Goal: Task Accomplishment & Management: Manage account settings

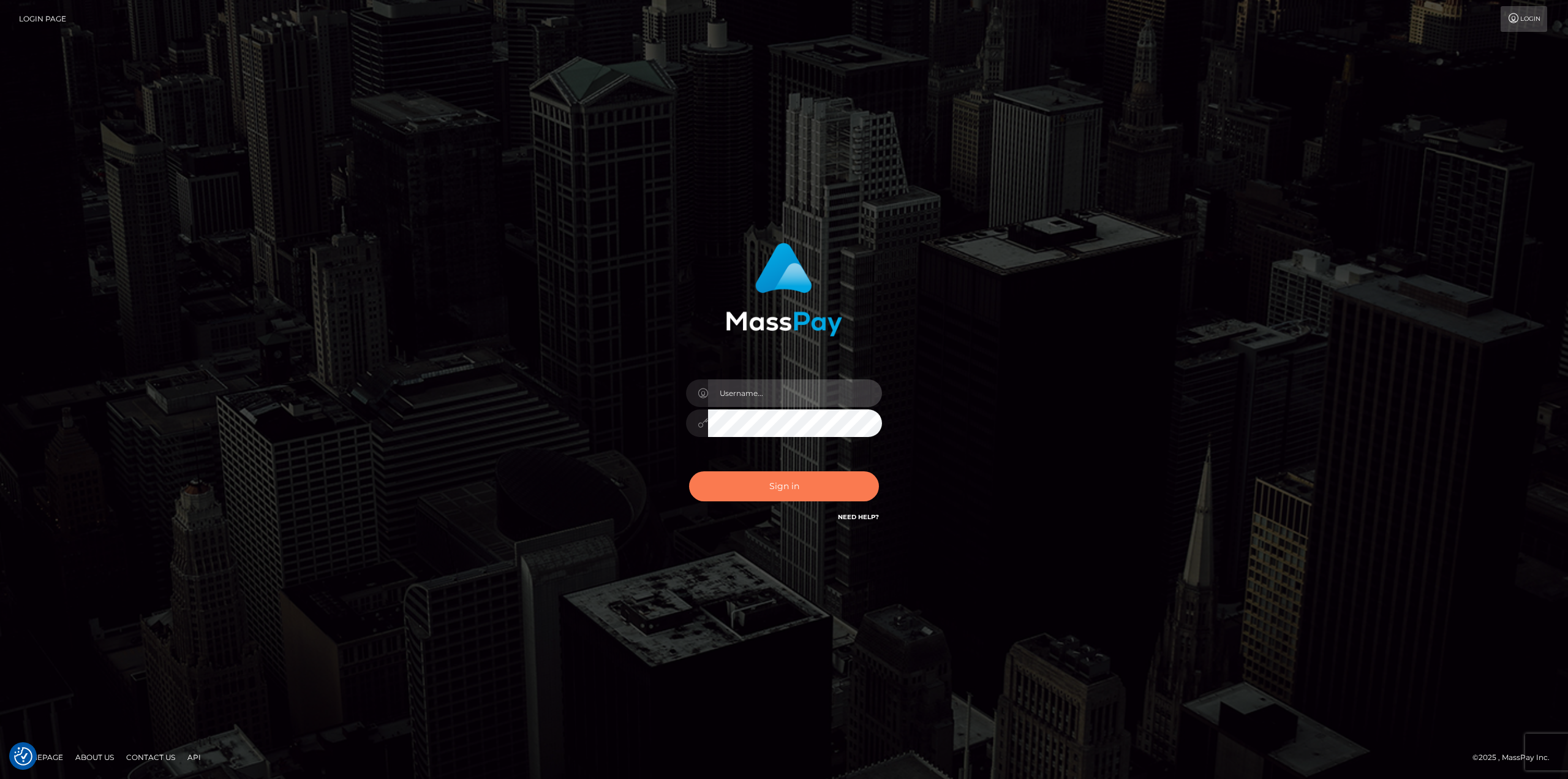
type input "javier.molina"
click at [776, 490] on button "Sign in" at bounding box center [784, 486] width 190 height 30
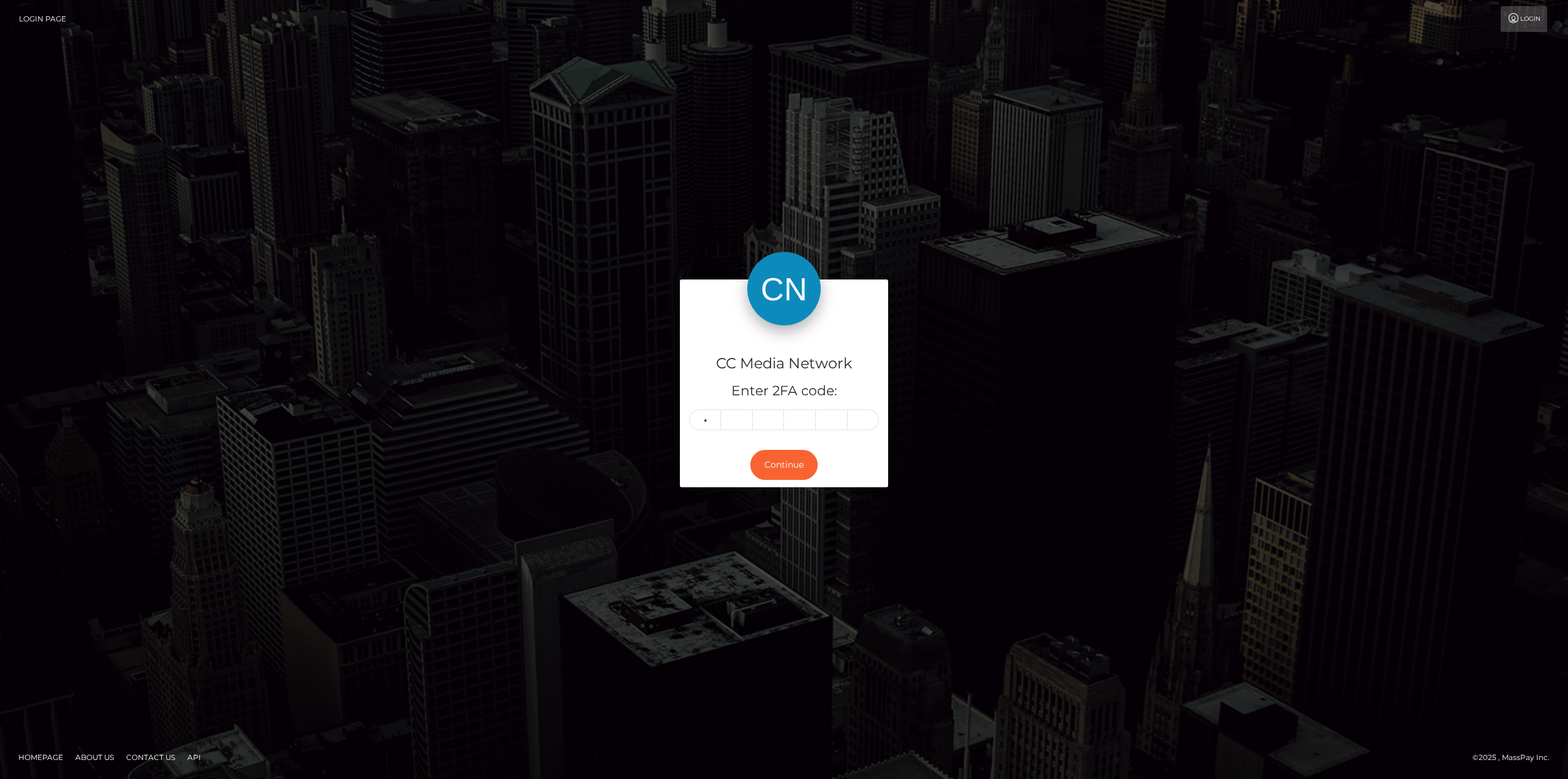
type input "9"
type input "6"
type input "4"
type input "0"
type input "5"
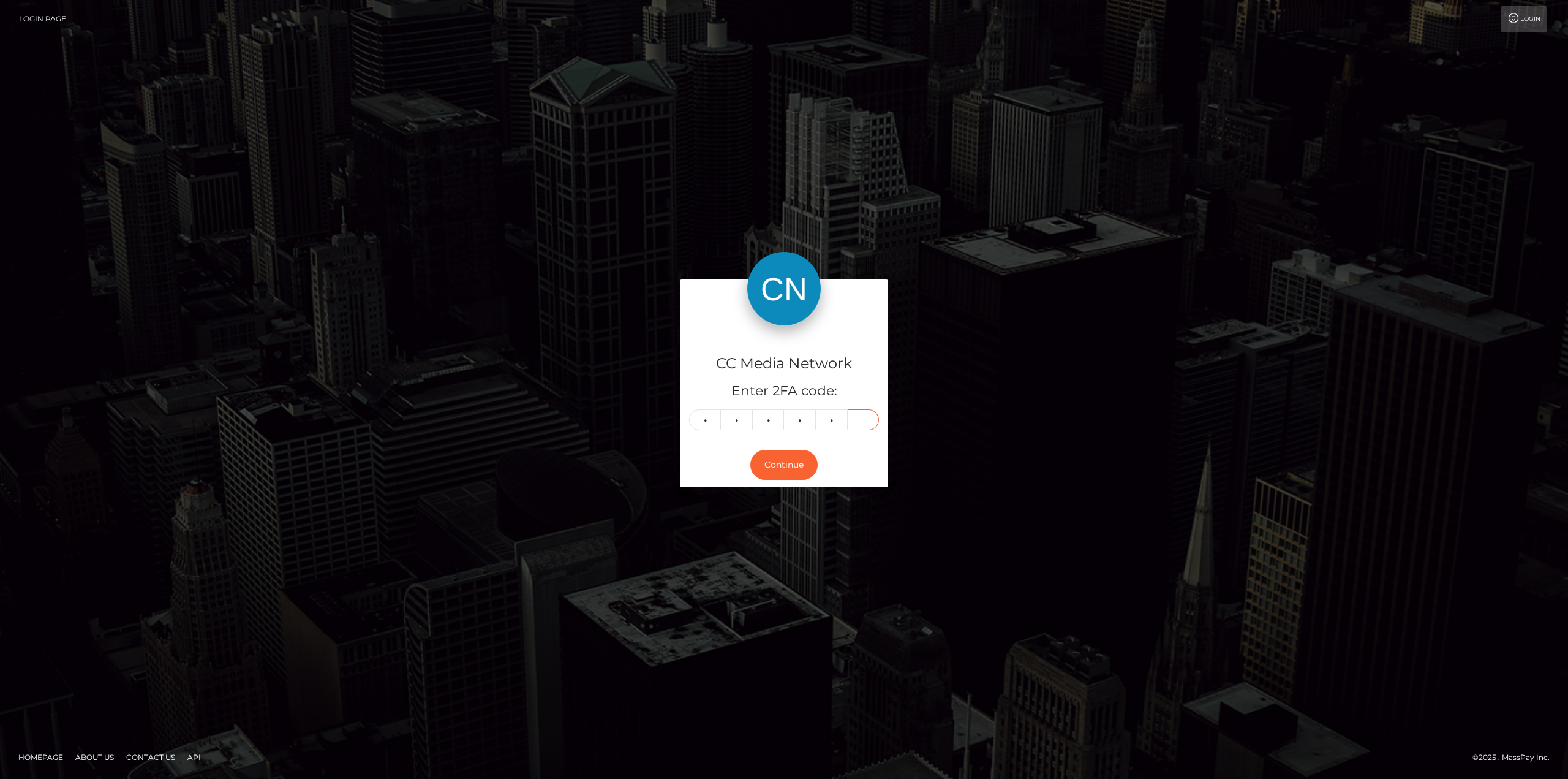
type input "6"
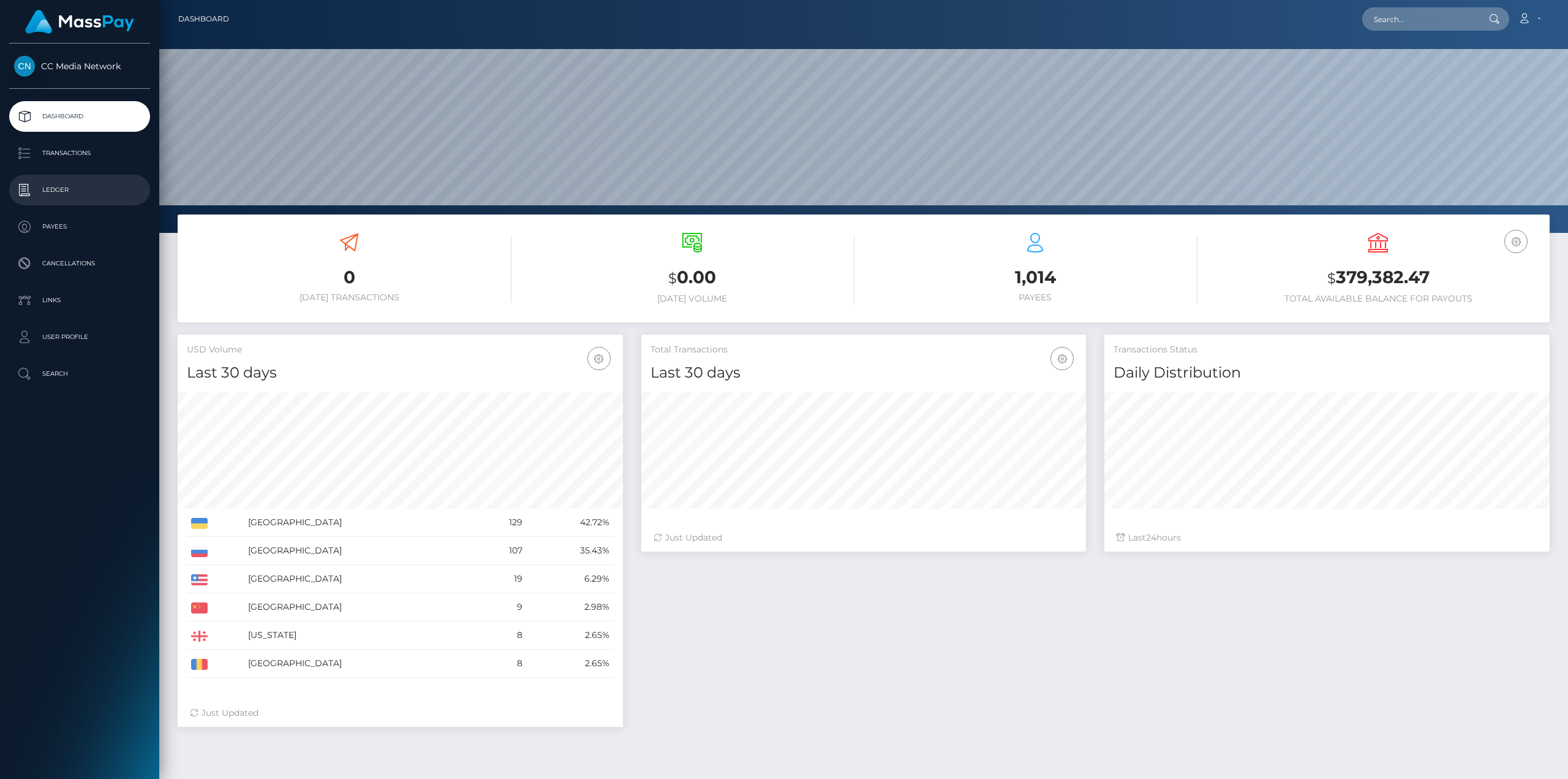
scroll to position [217, 445]
click at [56, 197] on p "Ledger" at bounding box center [79, 190] width 131 height 18
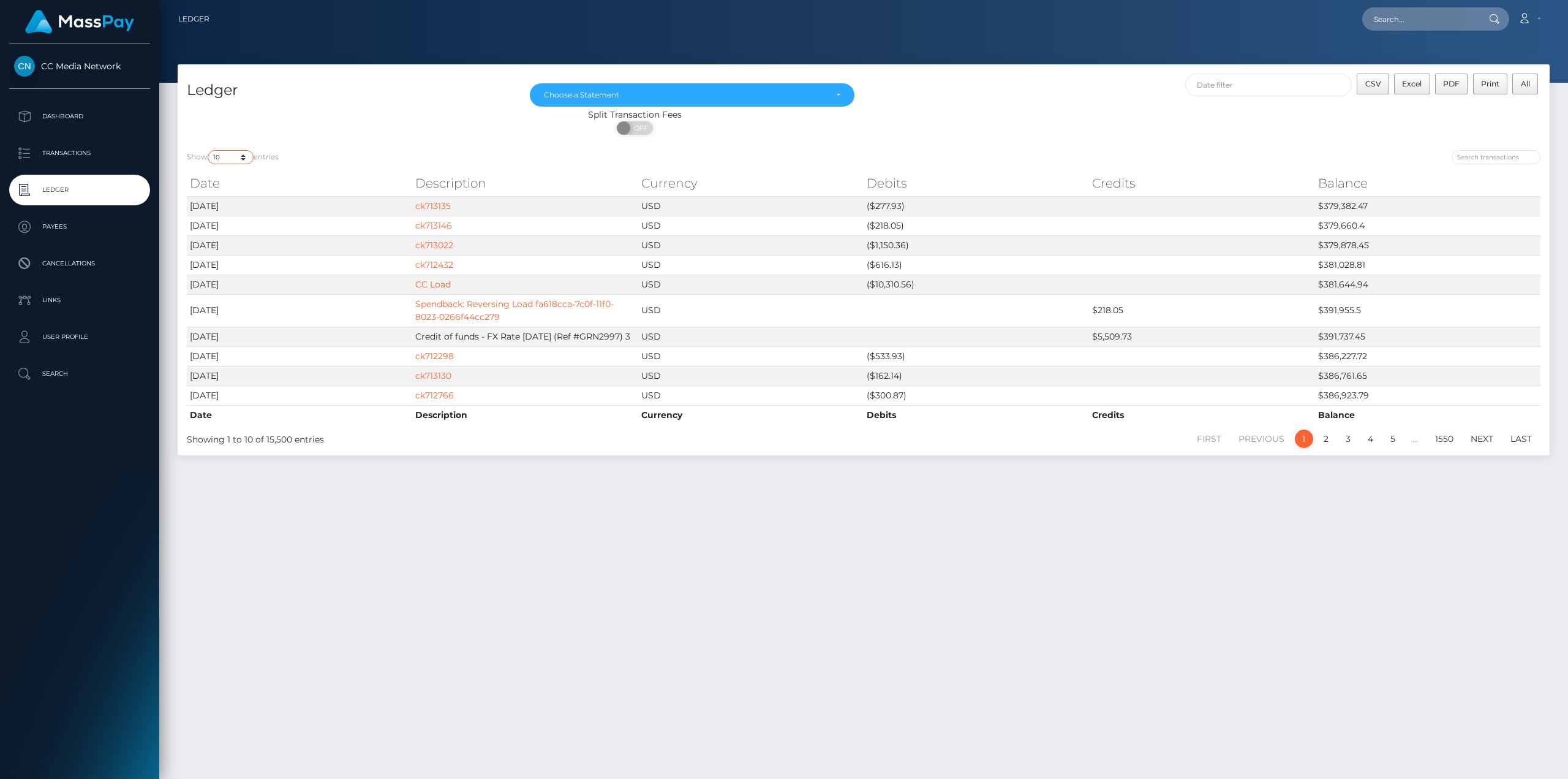
click at [240, 157] on select "10 25 50 100 250" at bounding box center [231, 157] width 46 height 14
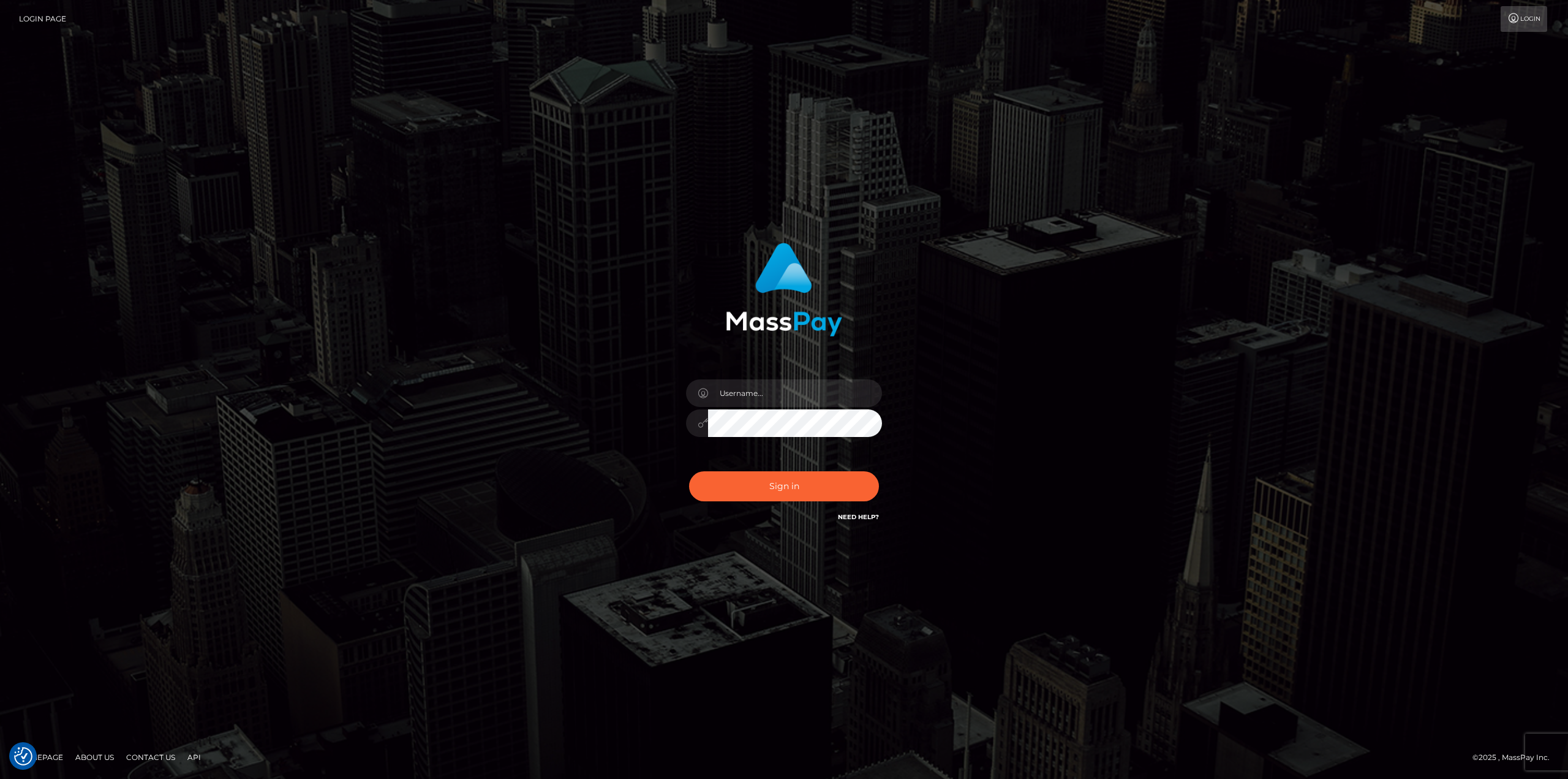
checkbox input "true"
